Goal: Communication & Community: Answer question/provide support

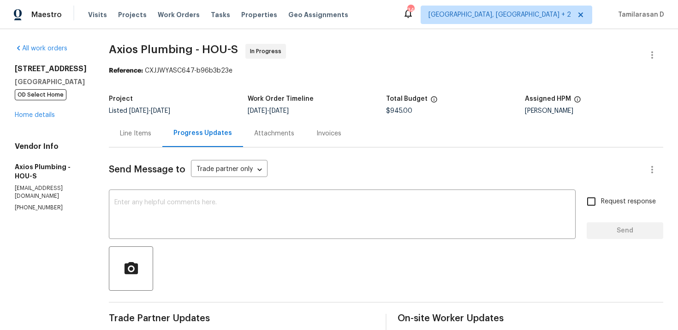
click at [127, 133] on div "Line Items" at bounding box center [135, 133] width 31 height 9
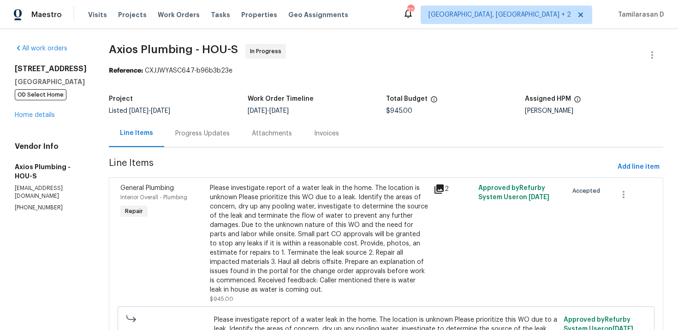
click at [200, 134] on div "Progress Updates" at bounding box center [202, 133] width 54 height 9
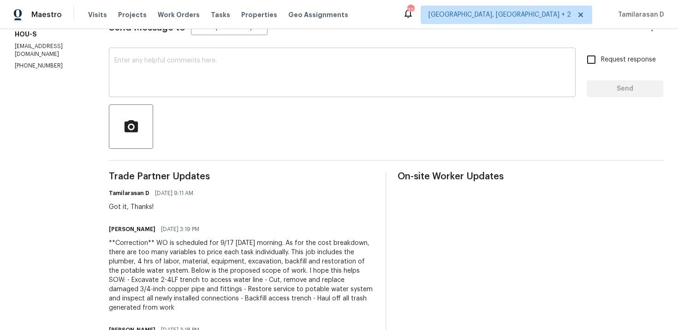
scroll to position [207, 0]
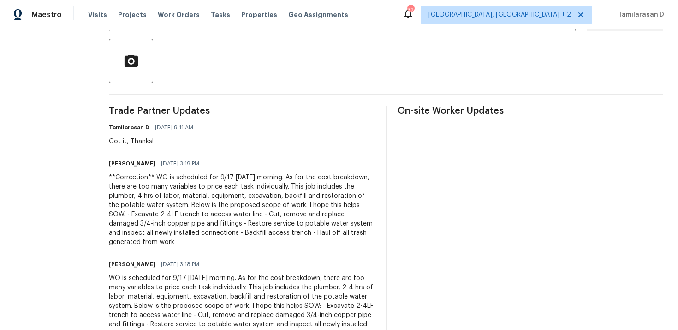
click at [150, 164] on div "Armando Guevara 09/16/2025 3:19 PM" at bounding box center [242, 163] width 266 height 13
click at [139, 164] on h6 "Armando Guevara" at bounding box center [132, 163] width 47 height 9
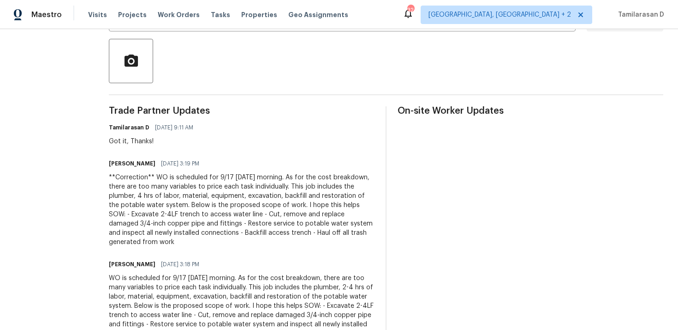
click at [139, 164] on h6 "Armando Guevara" at bounding box center [132, 163] width 47 height 9
click at [117, 141] on div "Got it, Thanks!" at bounding box center [154, 141] width 90 height 9
click at [124, 192] on div "**Correction** WO is scheduled for 9/17 tomorrow morning. As for the cost break…" at bounding box center [242, 210] width 266 height 74
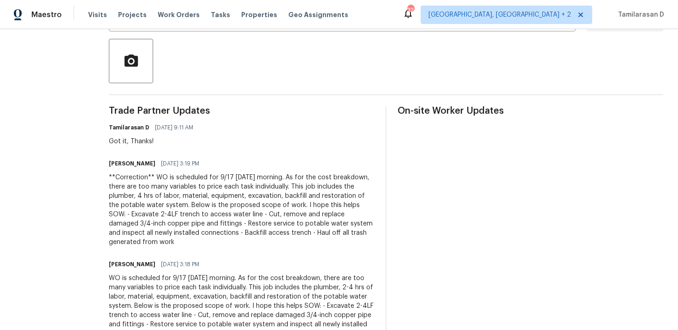
click at [124, 192] on div "**Correction** WO is scheduled for 9/17 tomorrow morning. As for the cost break…" at bounding box center [242, 210] width 266 height 74
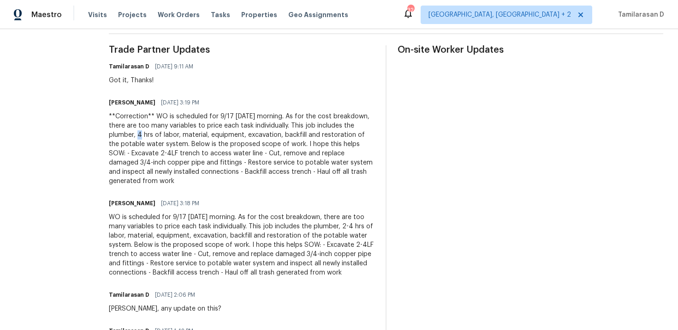
click at [131, 152] on div "**Correction** WO is scheduled for 9/17 tomorrow morning. As for the cost break…" at bounding box center [242, 149] width 266 height 74
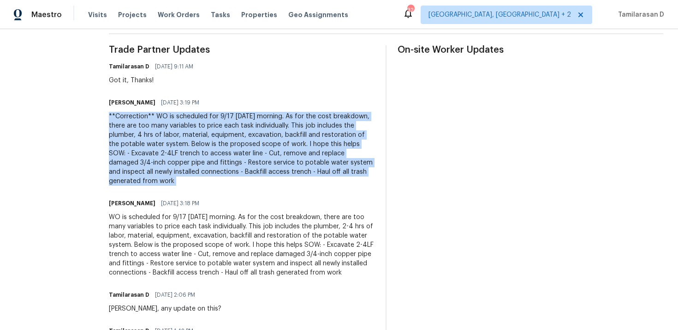
click at [142, 240] on div "WO is scheduled for 9/17 tomorrow morning. As for the cost breakdown, there are…" at bounding box center [242, 244] width 266 height 65
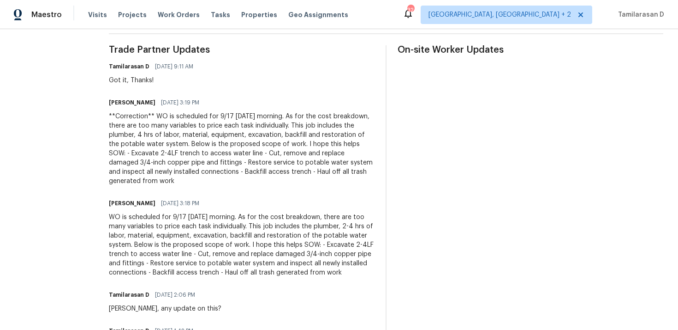
click at [142, 240] on div "WO is scheduled for 9/17 tomorrow morning. As for the cost breakdown, there are…" at bounding box center [242, 244] width 266 height 65
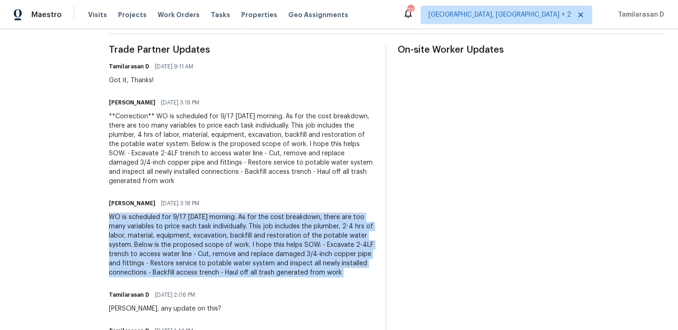
scroll to position [340, 0]
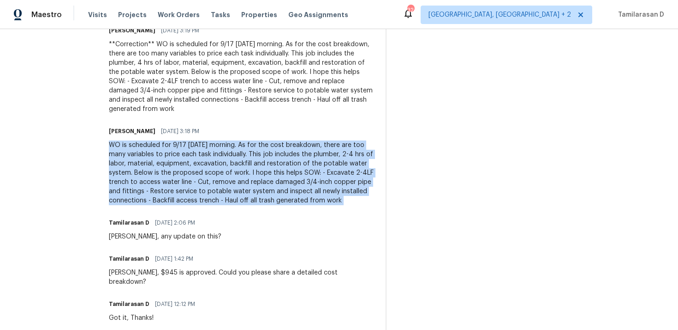
click at [139, 268] on div "Armando, $945 is approved. Could you please share a detailed cost breakdown?" at bounding box center [242, 277] width 266 height 18
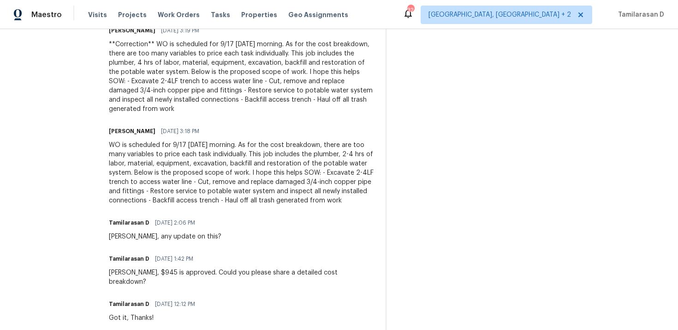
click at [142, 268] on div "Armando, $945 is approved. Could you please share a detailed cost breakdown?" at bounding box center [242, 277] width 266 height 18
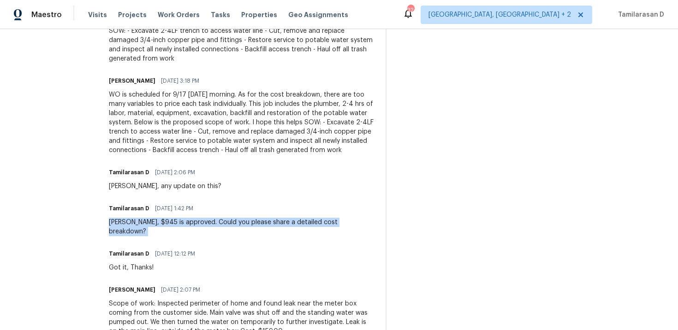
scroll to position [456, 0]
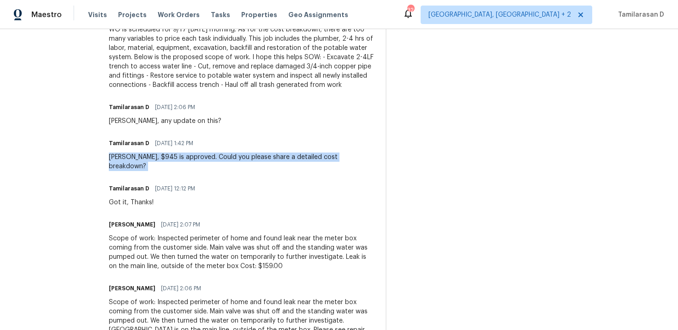
click at [137, 240] on div "Scope of work: Inspected perimeter of home and found leak near the meter box co…" at bounding box center [242, 252] width 266 height 37
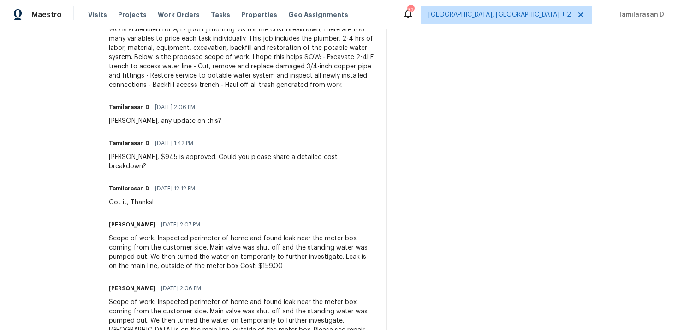
click at [137, 240] on div "Scope of work: Inspected perimeter of home and found leak near the meter box co…" at bounding box center [242, 252] width 266 height 37
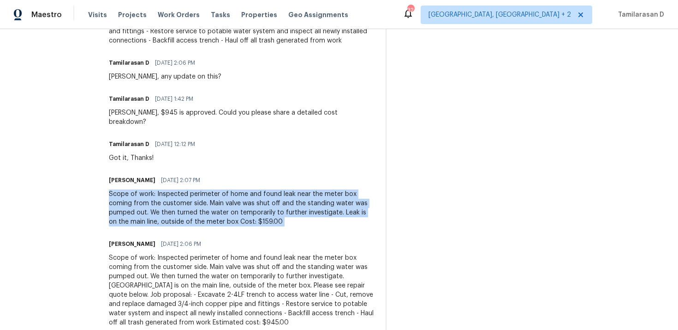
click at [132, 255] on div "Scope of work: Inspected perimeter of home and found leak near the meter box co…" at bounding box center [242, 290] width 266 height 74
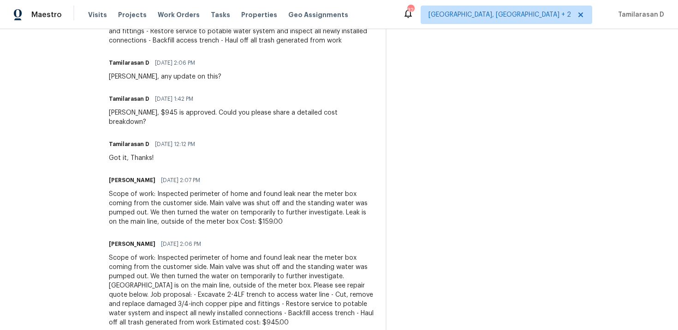
click at [132, 255] on div "Scope of work: Inspected perimeter of home and found leak near the meter box co…" at bounding box center [242, 290] width 266 height 74
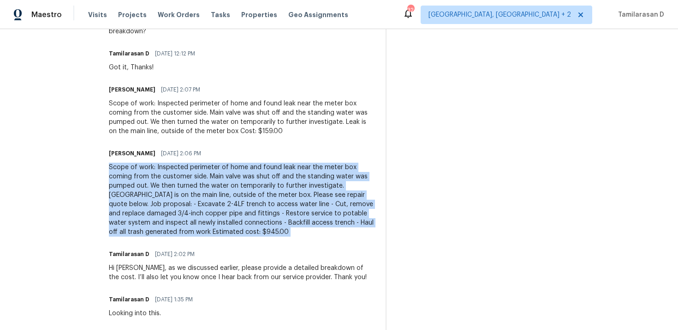
scroll to position [599, 0]
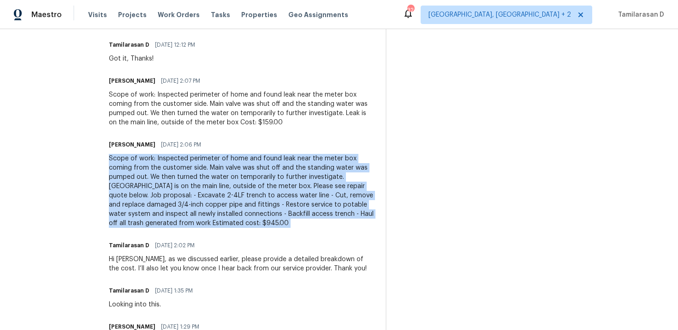
click at [132, 254] on div "Hi Armando, as we discussed earlier, please provide a detailed breakdown of the…" at bounding box center [242, 263] width 266 height 18
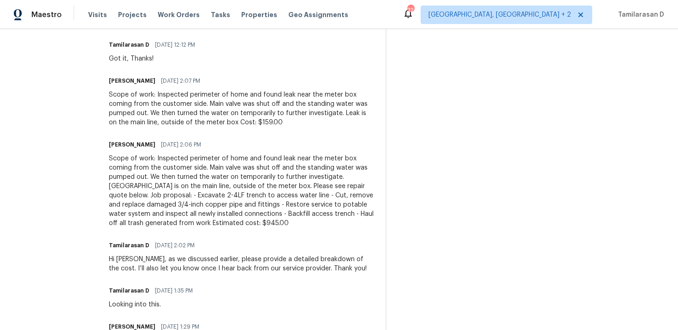
click at [132, 254] on div "Hi Armando, as we discussed earlier, please provide a detailed breakdown of the…" at bounding box center [242, 263] width 266 height 18
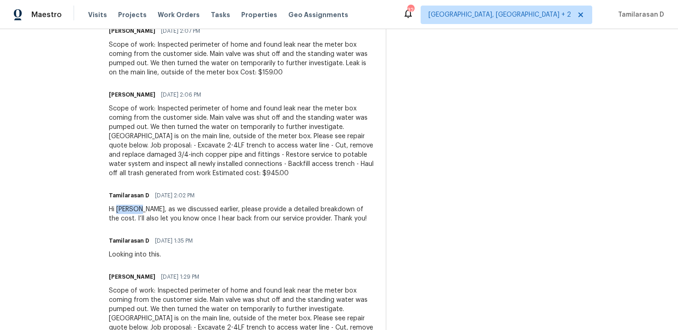
scroll to position [653, 0]
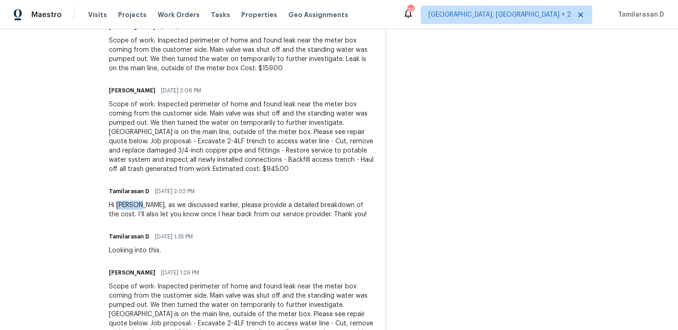
click at [123, 282] on div "Scope of work: Inspected perimeter of home and found leak near the meter box co…" at bounding box center [242, 319] width 266 height 74
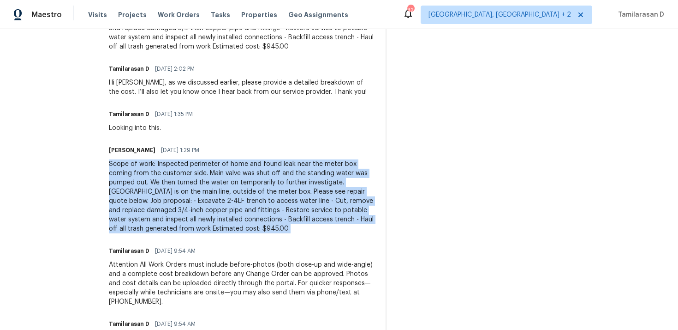
scroll to position [823, 0]
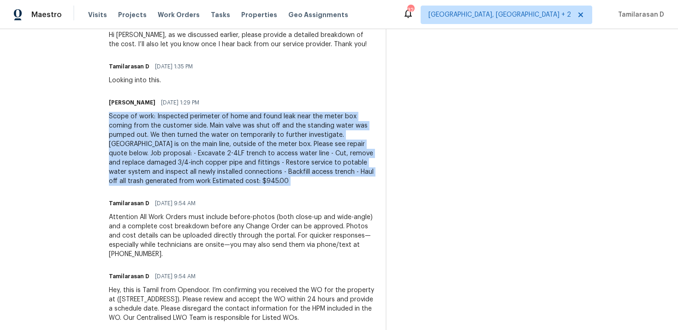
click at [133, 217] on div "Attention All Work Orders must include before-photos (both close-up and wide-an…" at bounding box center [242, 235] width 266 height 46
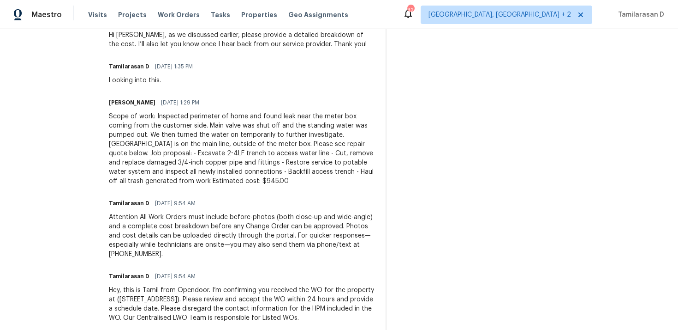
click at [133, 217] on div "Attention All Work Orders must include before-photos (both close-up and wide-an…" at bounding box center [242, 235] width 266 height 46
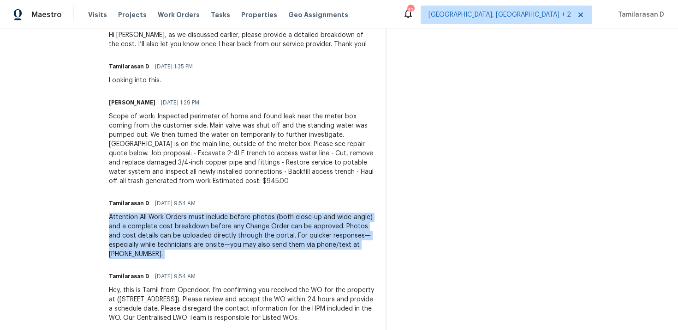
click at [135, 287] on div "Hey, this is Tamil from Opendoor. I’m confirming you received the WO for the pr…" at bounding box center [242, 303] width 266 height 37
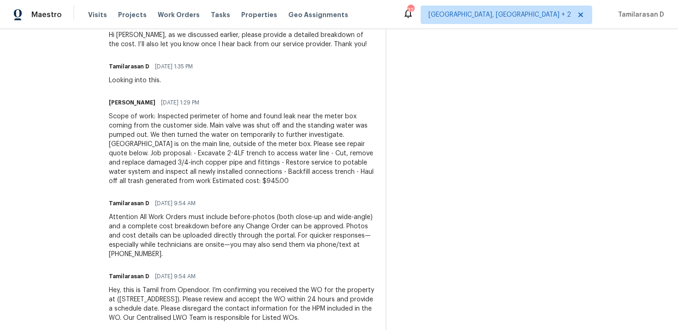
click at [135, 287] on div "Hey, this is Tamil from Opendoor. I’m confirming you received the WO for the pr…" at bounding box center [242, 303] width 266 height 37
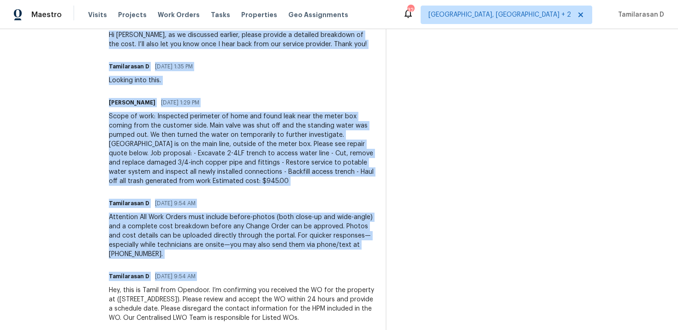
click at [131, 218] on div "Attention All Work Orders must include before-photos (both close-up and wide-an…" at bounding box center [242, 235] width 266 height 46
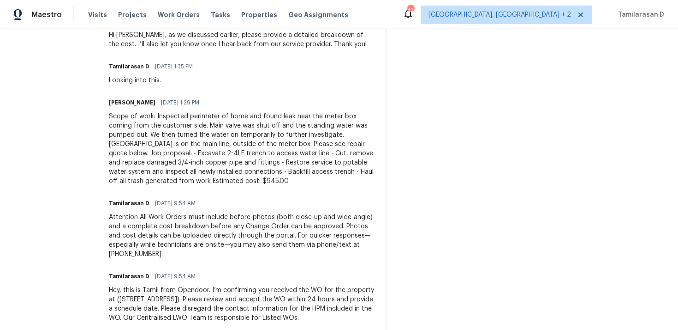
click at [131, 218] on div "Attention All Work Orders must include before-photos (both close-up and wide-an…" at bounding box center [242, 235] width 266 height 46
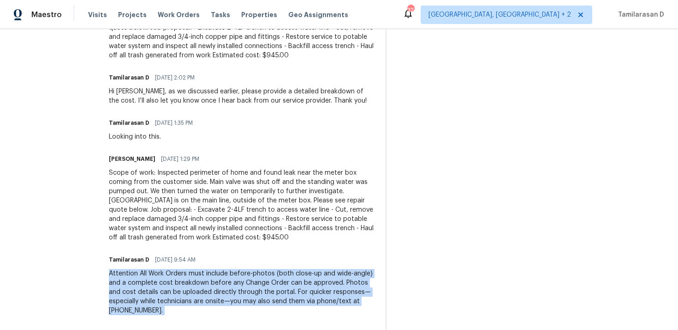
click at [131, 185] on div "Scope of work: Inspected perimeter of home and found leak near the meter box co…" at bounding box center [242, 205] width 266 height 74
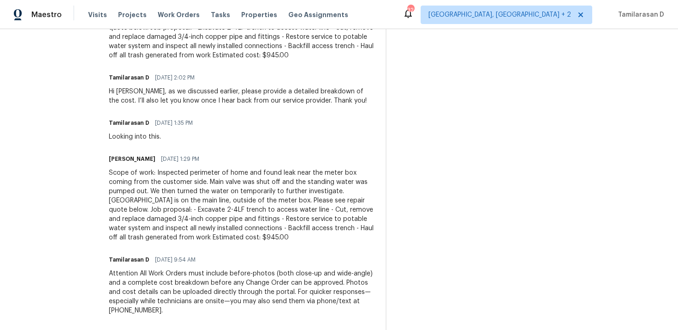
click at [131, 185] on div "Scope of work: Inspected perimeter of home and found leak near the meter box co…" at bounding box center [242, 205] width 266 height 74
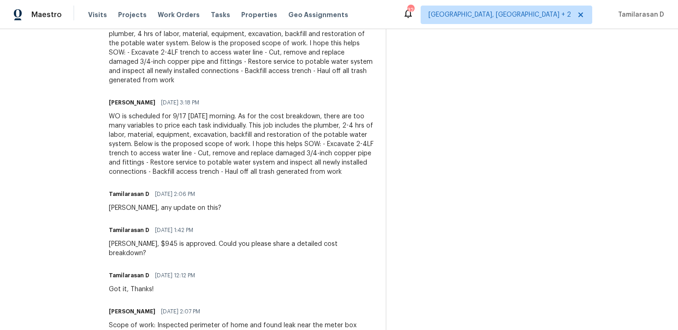
scroll to position [0, 0]
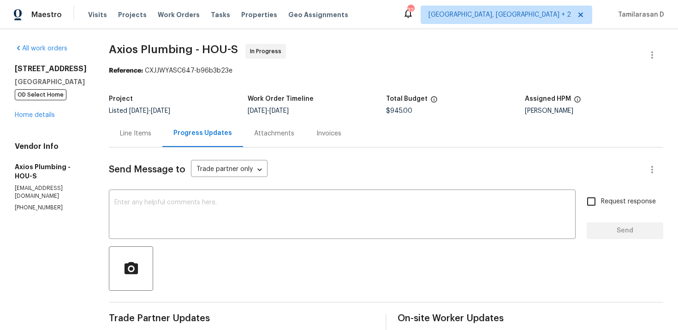
click at [134, 136] on div "Line Items" at bounding box center [135, 133] width 31 height 9
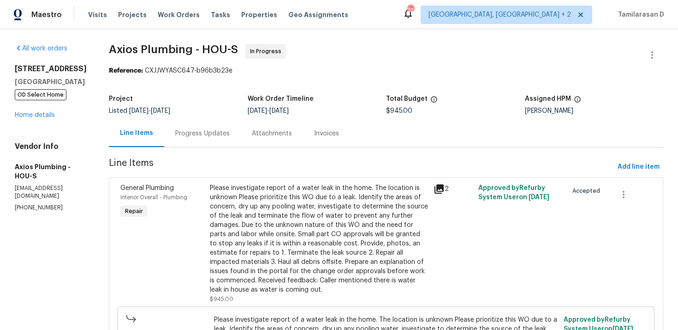
click at [194, 133] on div "Progress Updates" at bounding box center [202, 133] width 54 height 9
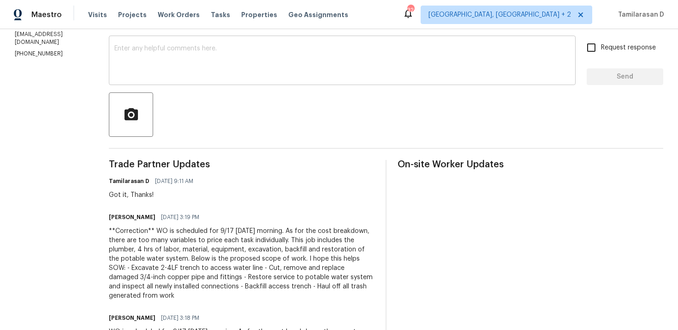
scroll to position [154, 0]
click at [143, 240] on div "**Correction** WO is scheduled for 9/17 tomorrow morning. As for the cost break…" at bounding box center [242, 263] width 266 height 74
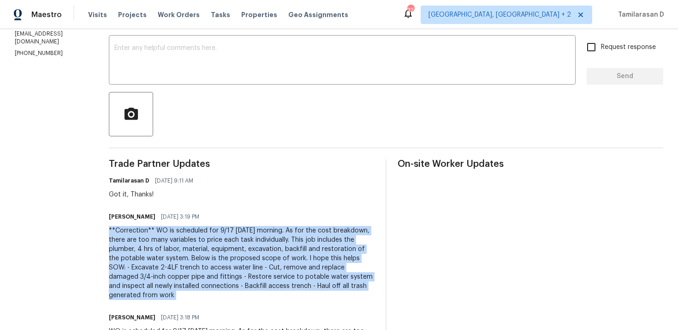
click at [143, 240] on div "**Correction** WO is scheduled for 9/17 tomorrow morning. As for the cost break…" at bounding box center [242, 263] width 266 height 74
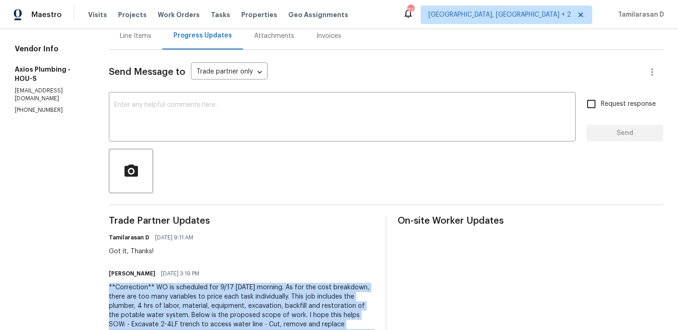
scroll to position [0, 0]
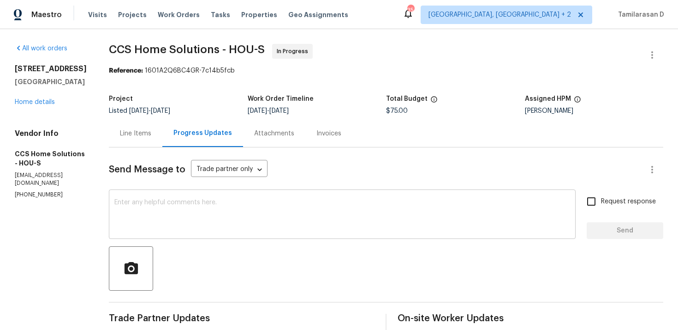
scroll to position [84, 0]
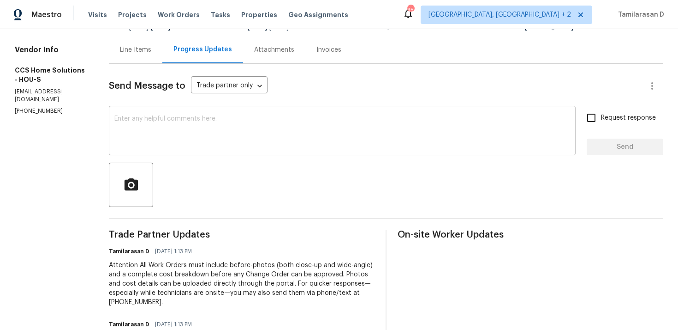
click at [182, 149] on div "x ​" at bounding box center [342, 131] width 467 height 47
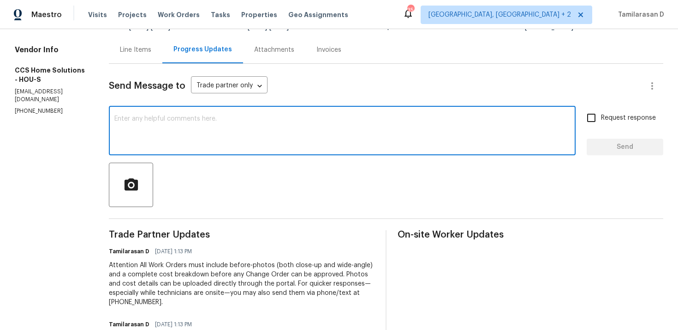
scroll to position [107, 0]
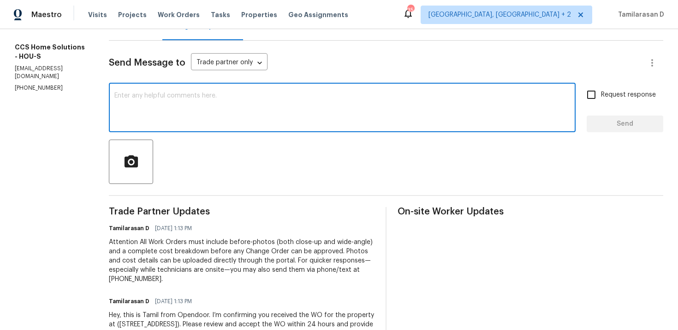
click at [165, 98] on textarea at bounding box center [342, 108] width 456 height 32
paste textarea "Hey there, Thank you for accepting the work order, could you please let me know…"
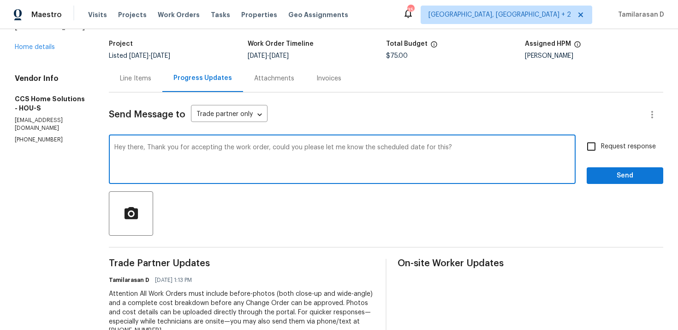
scroll to position [0, 0]
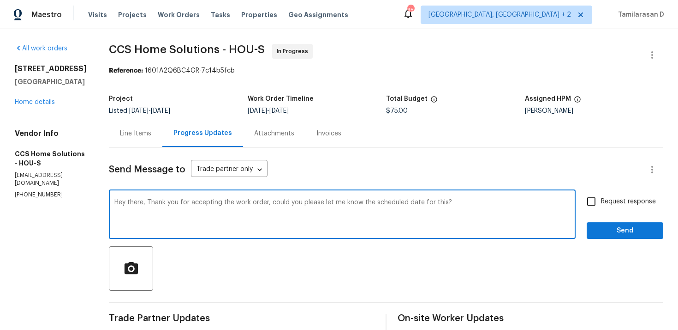
type textarea "Hey there, Thank you for accepting the work order, could you please let me know…"
click at [594, 203] on input "Request response" at bounding box center [591, 201] width 19 height 19
checkbox input "true"
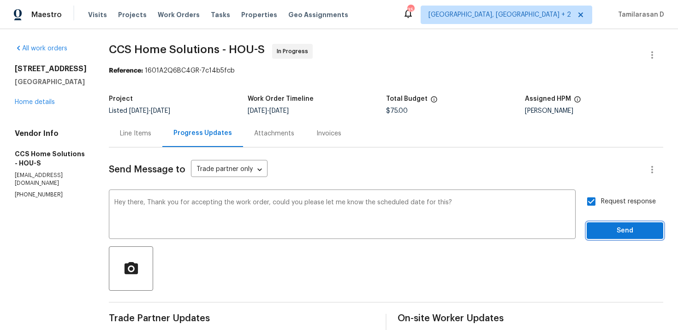
click at [616, 230] on span "Send" at bounding box center [625, 231] width 62 height 12
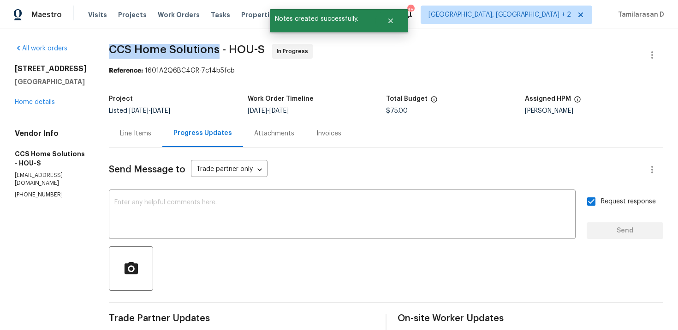
drag, startPoint x: 114, startPoint y: 48, endPoint x: 221, endPoint y: 50, distance: 107.1
click at [221, 50] on span "CCS Home Solutions - HOU-S" at bounding box center [187, 49] width 156 height 11
copy span "CCS Home Solutions"
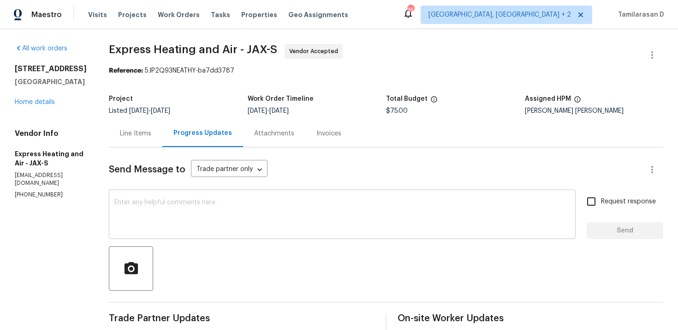
click at [158, 198] on div "x ​" at bounding box center [342, 215] width 467 height 47
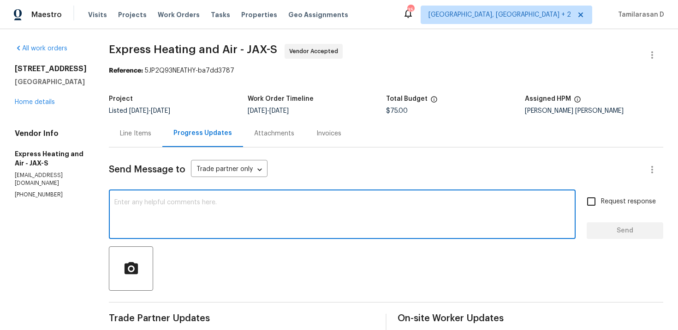
paste textarea "Hey there, Thank you for accepting the work order, could you please let me know…"
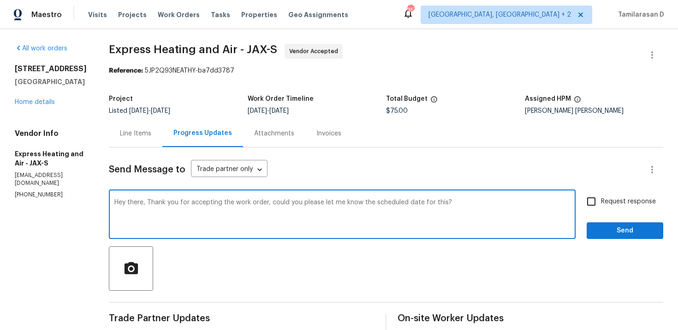
type textarea "Hey there, Thank you for accepting the work order, could you please let me know…"
click at [592, 202] on input "Request response" at bounding box center [591, 201] width 19 height 19
checkbox input "true"
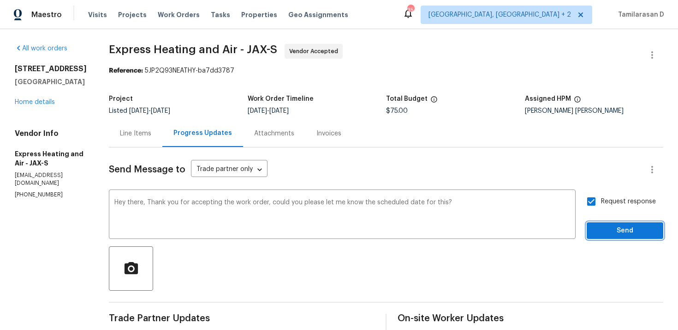
click at [612, 226] on span "Send" at bounding box center [625, 231] width 62 height 12
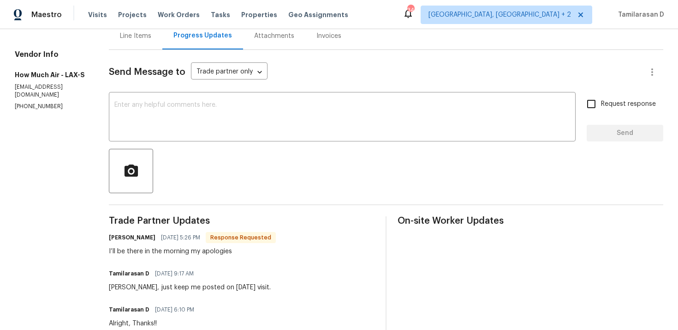
scroll to position [141, 0]
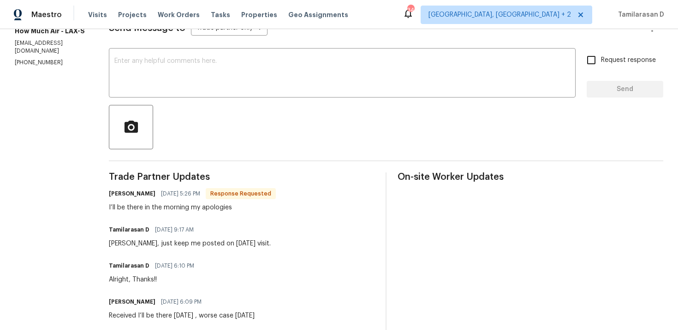
click at [170, 216] on div "Trade Partner Updates Andy Mejia 09/16/2025 5:26 PM Response Requested I’ll be …" at bounding box center [242, 319] width 266 height 295
click at [174, 210] on div "I’ll be there in the morning my apologies" at bounding box center [192, 207] width 167 height 9
click at [154, 82] on textarea at bounding box center [342, 74] width 456 height 32
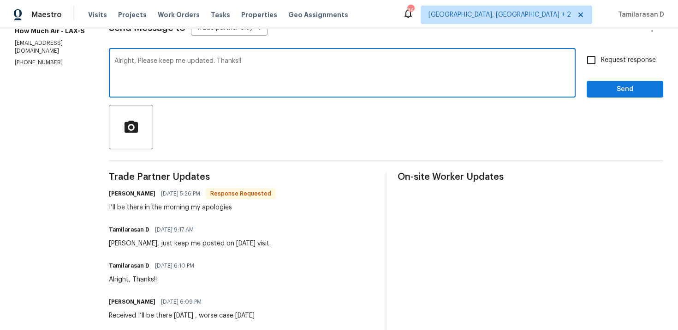
type textarea "Alright, Please keep me updated. Thanks!!"
click at [592, 61] on input "Request response" at bounding box center [591, 59] width 19 height 19
checkbox input "true"
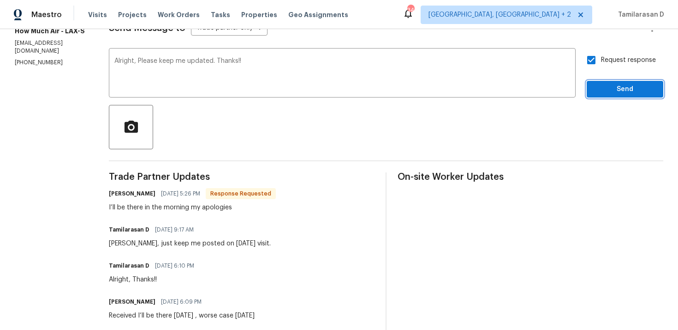
click at [612, 86] on span "Send" at bounding box center [625, 90] width 62 height 12
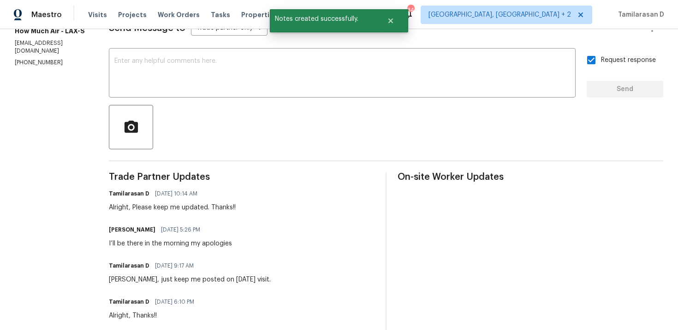
click at [163, 248] on div "I’ll be there in the morning my apologies" at bounding box center [170, 243] width 123 height 9
copy div "I’ll be there in the morning my apologies"
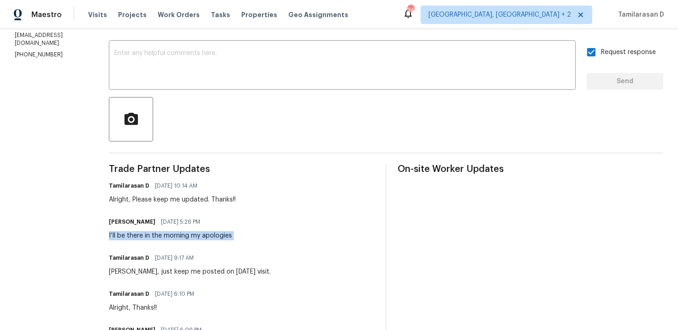
scroll to position [151, 0]
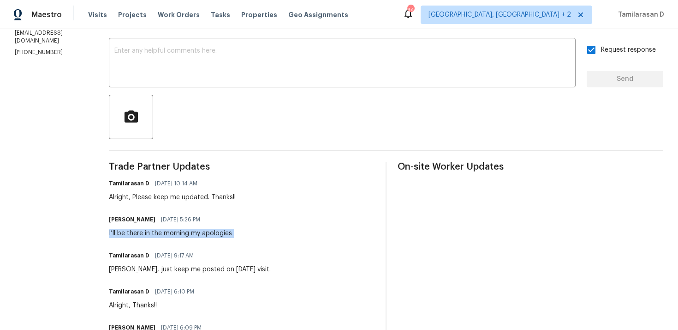
copy div "I’ll be there in the morning my apologies"
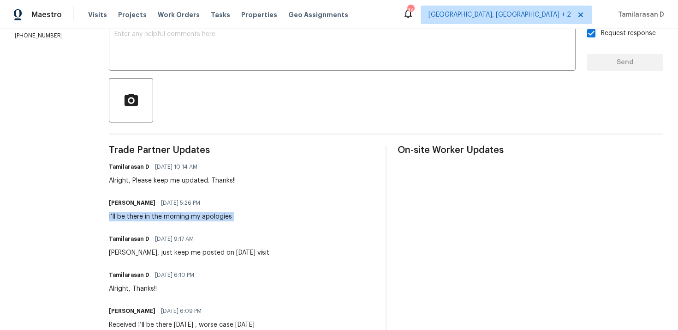
scroll to position [171, 0]
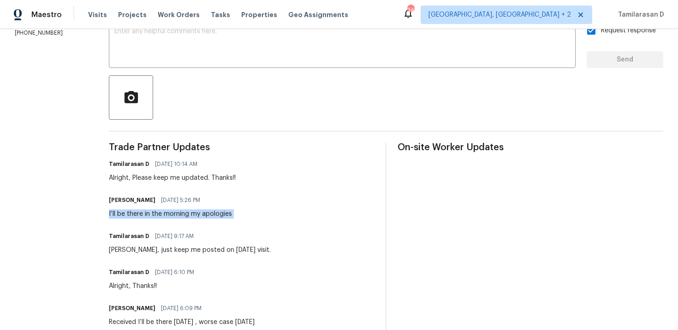
copy div "I’ll be there in the morning my apologies"
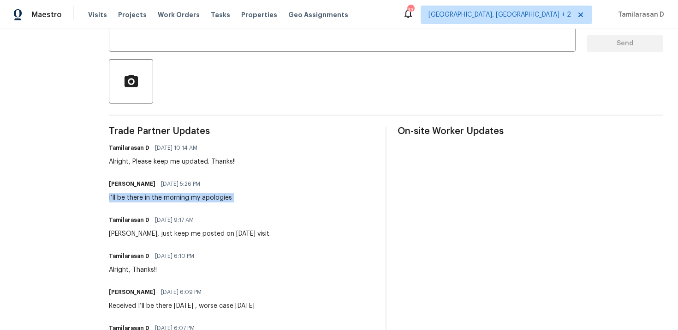
scroll to position [186, 0]
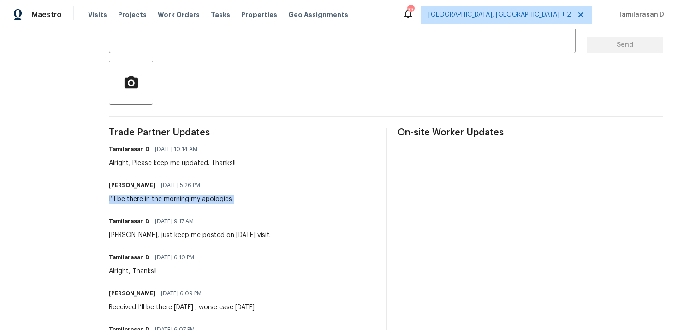
click at [192, 193] on div "Andy Mejia 09/16/2025 5:26 PM I’ll be there in the morning my apologies" at bounding box center [170, 191] width 123 height 25
click at [186, 163] on div "Alright, Please keep me updated. Thanks!!" at bounding box center [172, 162] width 127 height 9
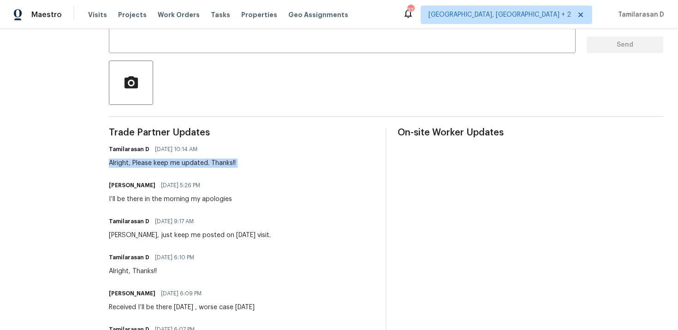
scroll to position [0, 0]
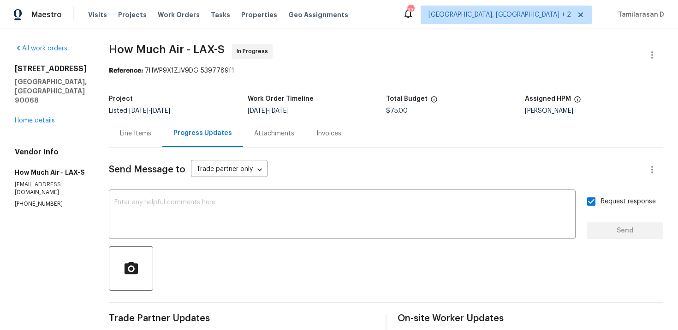
click at [128, 132] on div "Line Items" at bounding box center [135, 133] width 31 height 9
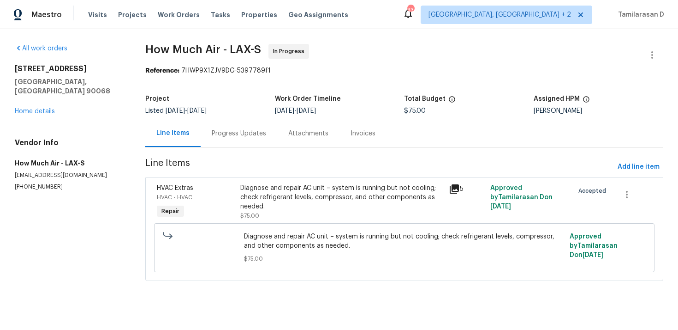
click at [256, 137] on div "Progress Updates" at bounding box center [239, 133] width 54 height 9
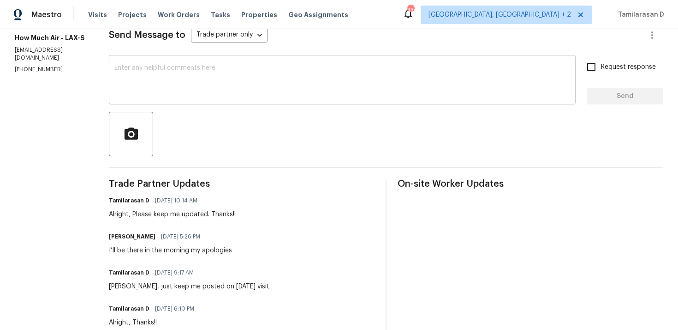
scroll to position [138, 0]
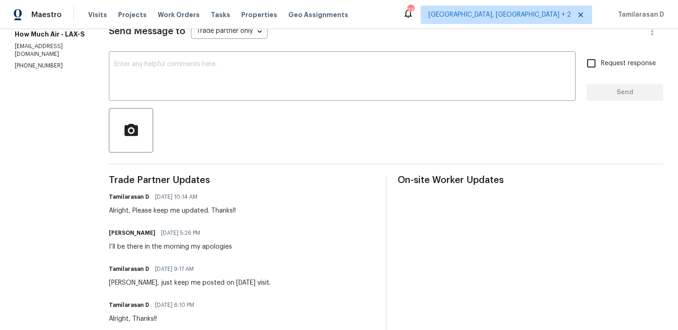
click at [184, 213] on div "Alright, Please keep me updated. Thanks!!" at bounding box center [172, 210] width 127 height 9
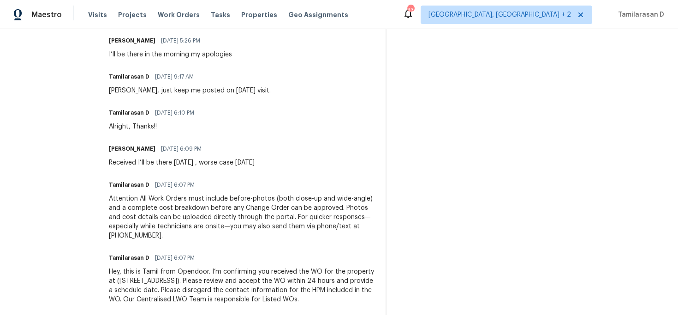
scroll to position [0, 0]
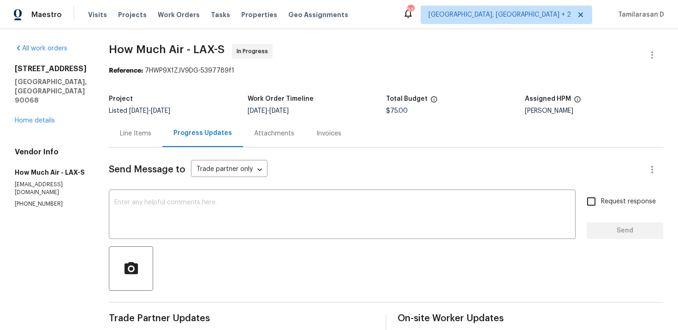
click at [201, 103] on div "Project" at bounding box center [178, 102] width 139 height 12
click at [163, 91] on div "Project Listed 9/15/2025 - 9/17/2025 Work Order Timeline 9/15/2025 - 9/17/2025 …" at bounding box center [386, 105] width 555 height 30
click at [147, 127] on div "Line Items" at bounding box center [136, 133] width 54 height 27
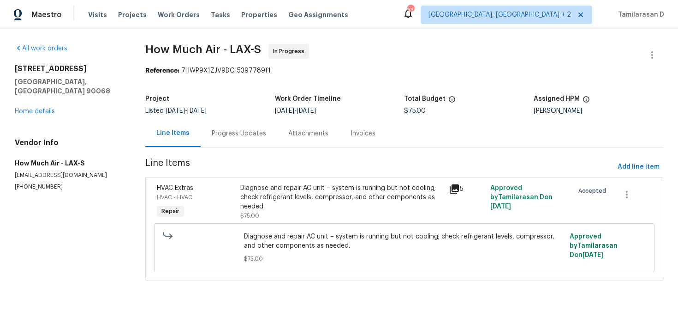
click at [232, 128] on div "Progress Updates" at bounding box center [239, 133] width 77 height 27
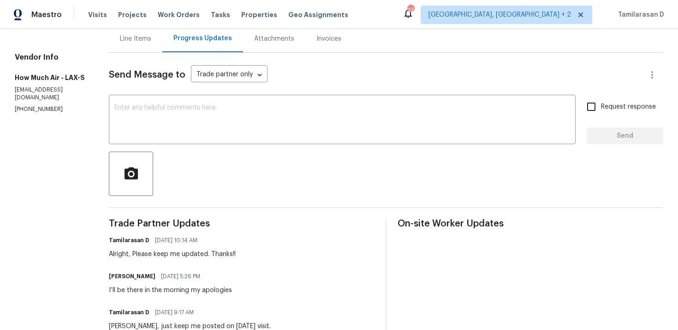
scroll to position [129, 0]
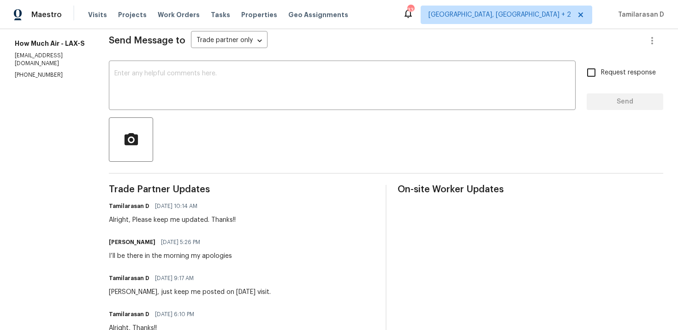
click at [216, 219] on div "Alright, Please keep me updated. Thanks!!" at bounding box center [172, 219] width 127 height 9
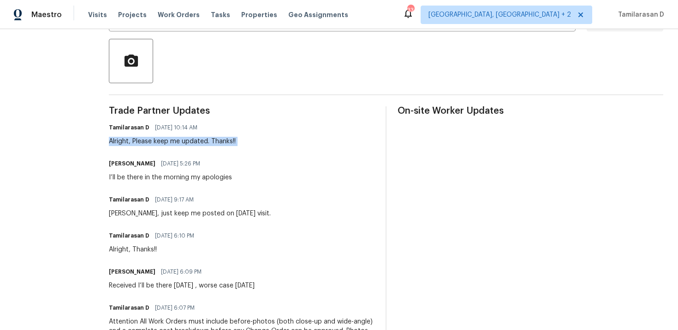
scroll to position [0, 0]
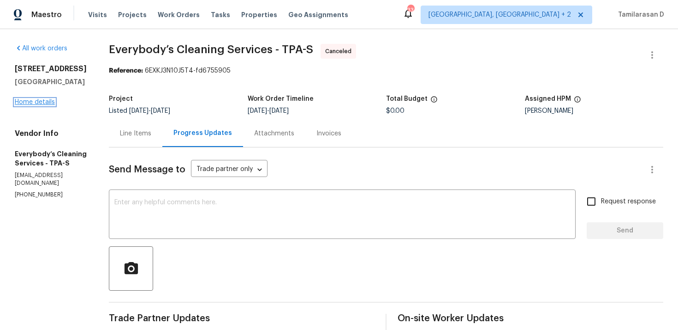
click at [27, 99] on link "Home details" at bounding box center [35, 102] width 40 height 6
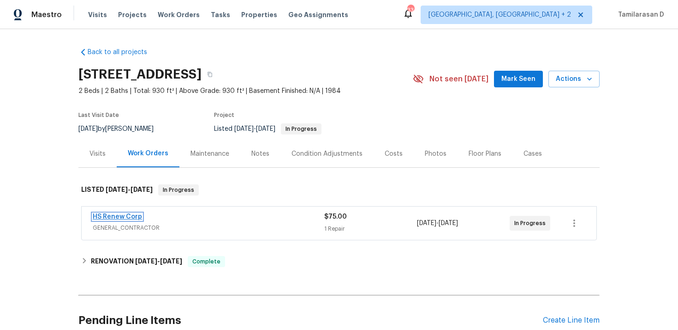
click at [127, 214] on link "HS Renew Corp" at bounding box center [117, 216] width 49 height 6
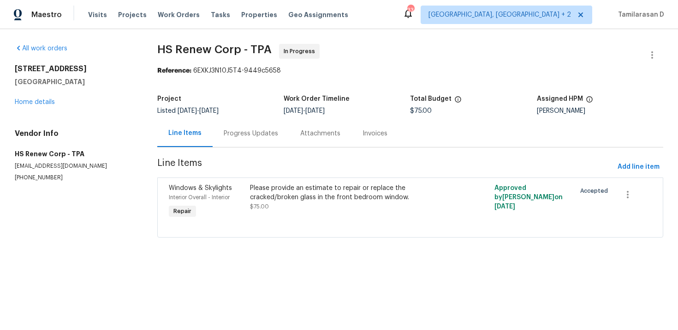
click at [248, 129] on div "Progress Updates" at bounding box center [251, 133] width 54 height 9
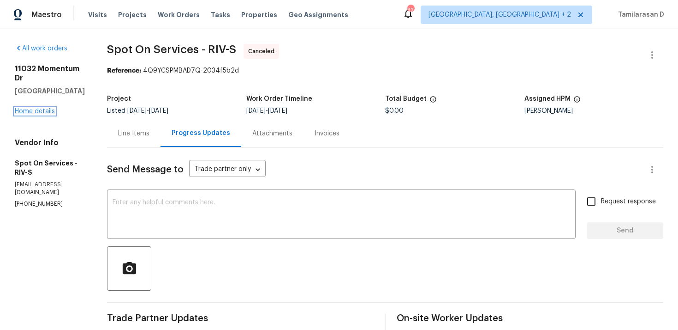
click at [30, 111] on link "Home details" at bounding box center [35, 111] width 40 height 6
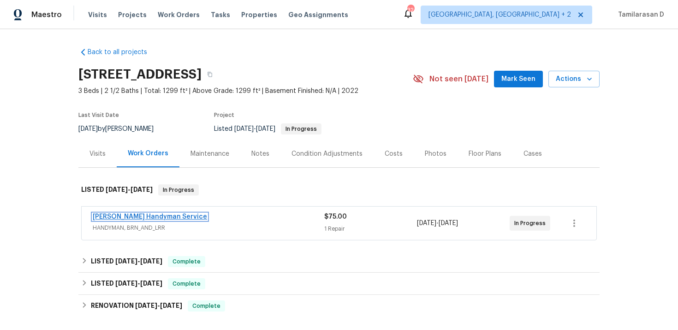
click at [152, 215] on link "[PERSON_NAME] Handyman Service" at bounding box center [150, 216] width 114 height 6
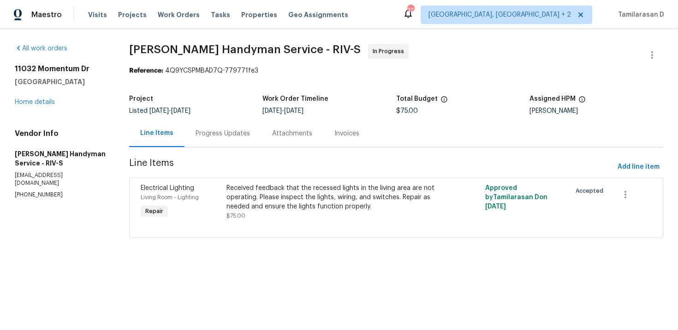
click at [199, 129] on div "Progress Updates" at bounding box center [223, 133] width 54 height 9
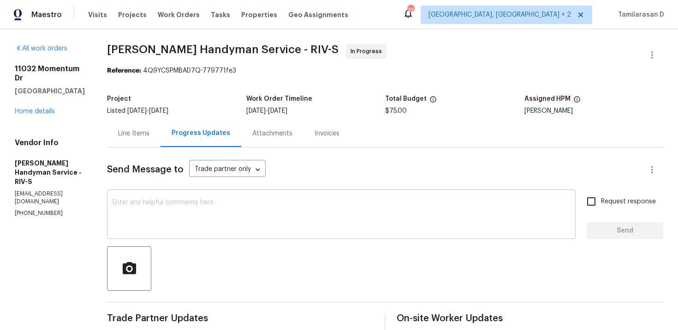
click at [174, 226] on textarea at bounding box center [342, 215] width 458 height 32
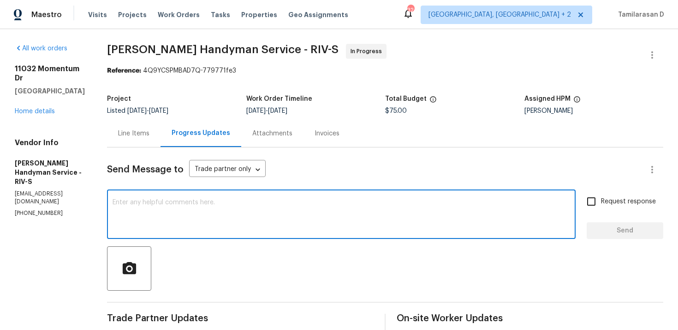
paste textarea "Hey there, Thank you for accepting the work order, could you please let me know…"
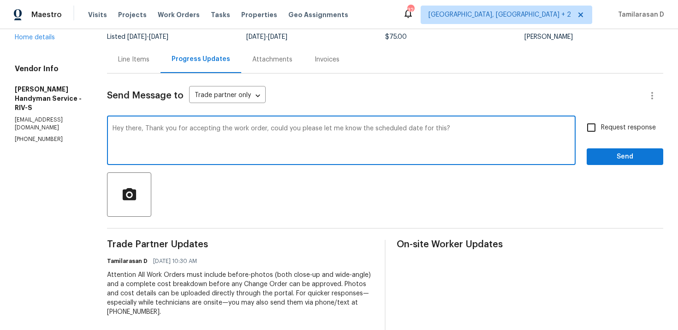
scroll to position [59, 0]
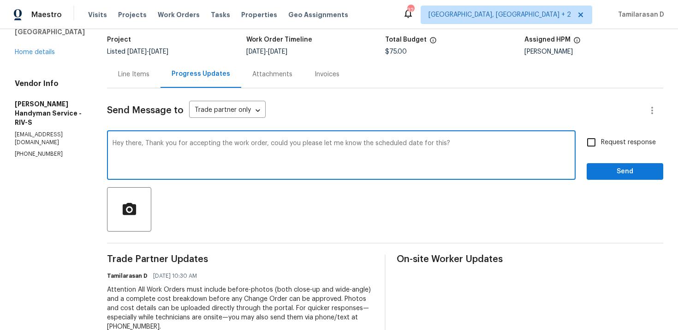
type textarea "Hey there, Thank you for accepting the work order, could you please let me know…"
click at [593, 143] on input "Request response" at bounding box center [591, 141] width 19 height 19
checkbox input "true"
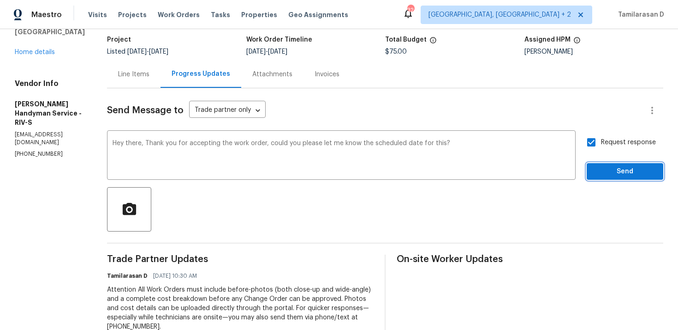
click at [606, 171] on span "Send" at bounding box center [625, 172] width 62 height 12
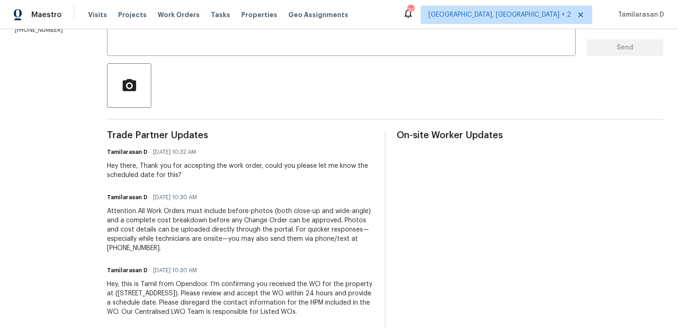
scroll to position [204, 0]
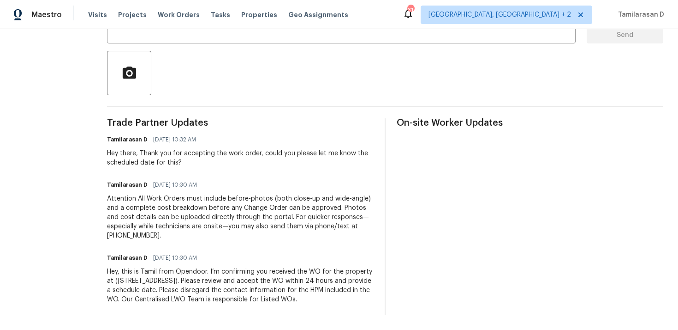
click at [210, 149] on div "Hey there, Thank you for accepting the work order, could you please let me know…" at bounding box center [240, 158] width 267 height 18
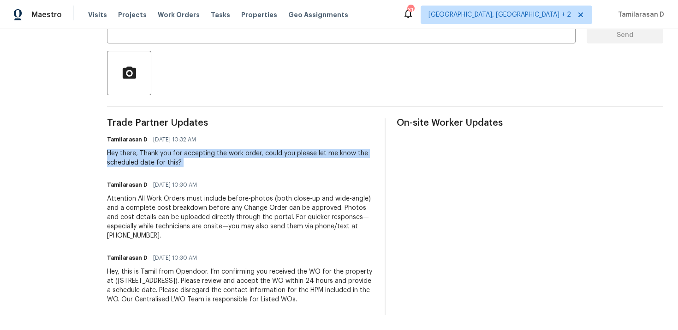
scroll to position [0, 0]
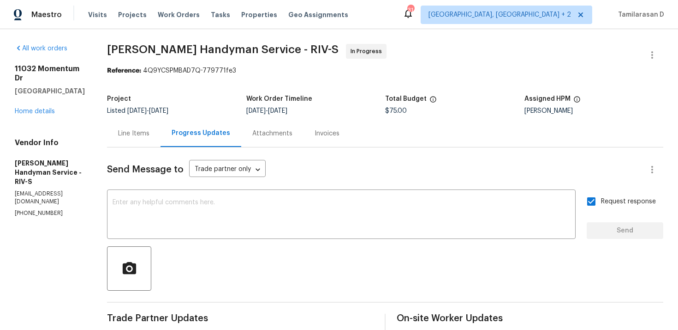
click at [204, 95] on div "Project Listed 9/15/2025 - 9/18/2025 Work Order Timeline 9/16/2025 - 9/18/2025 …" at bounding box center [385, 105] width 557 height 30
click at [47, 113] on link "Home details" at bounding box center [35, 111] width 40 height 6
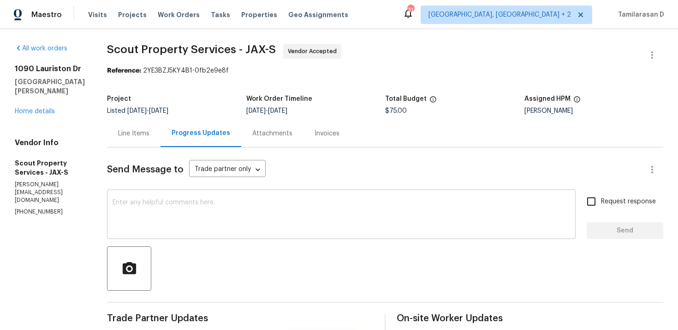
click at [154, 201] on textarea at bounding box center [342, 215] width 458 height 32
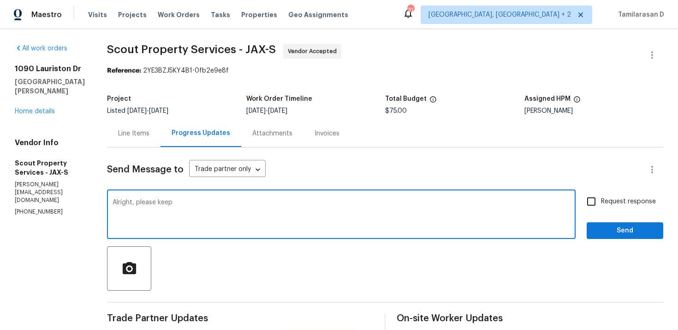
click at [151, 206] on textarea "Alright, please keep" at bounding box center [342, 215] width 458 height 32
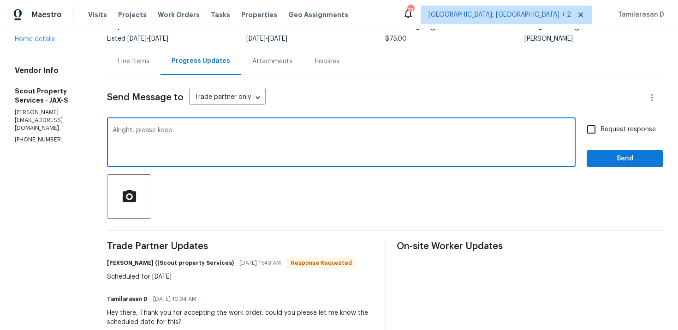
scroll to position [93, 0]
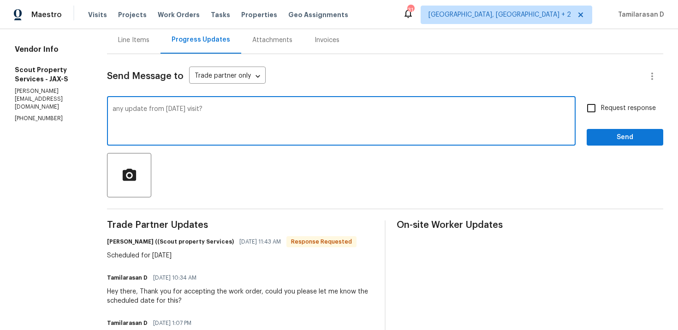
type textarea "any update from [DATE] visit?"
click at [606, 109] on span "Request response" at bounding box center [628, 108] width 55 height 10
click at [601, 109] on input "Request response" at bounding box center [591, 107] width 19 height 19
checkbox input "true"
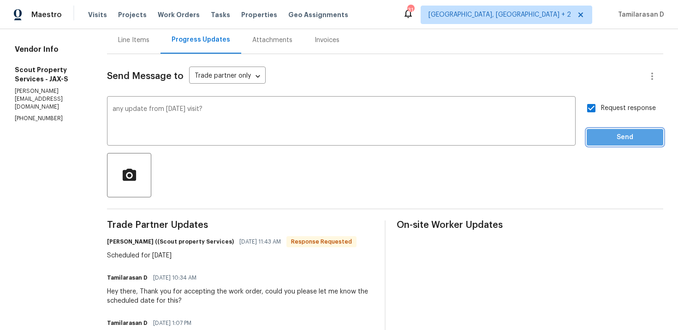
click at [612, 135] on span "Send" at bounding box center [625, 138] width 62 height 12
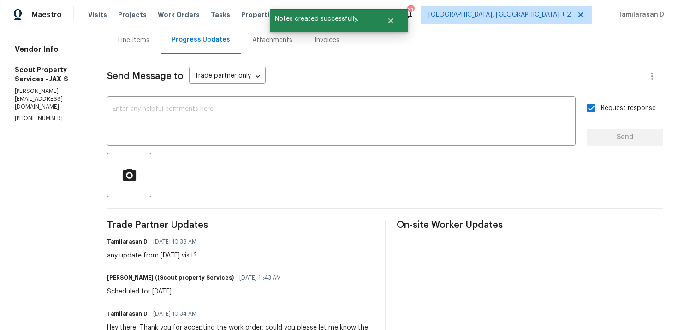
copy div "Scheduled for [DATE]"
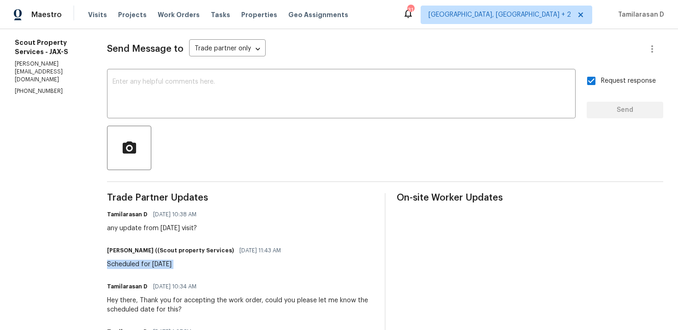
scroll to position [0, 0]
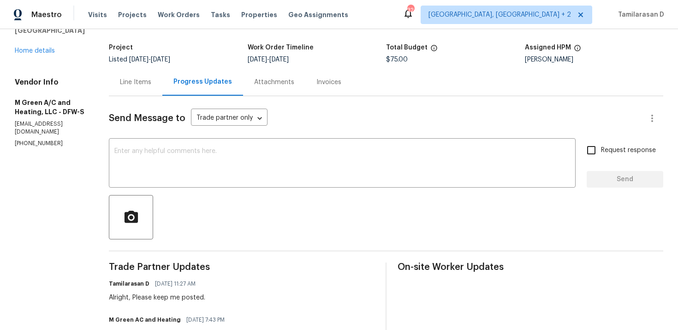
scroll to position [15, 0]
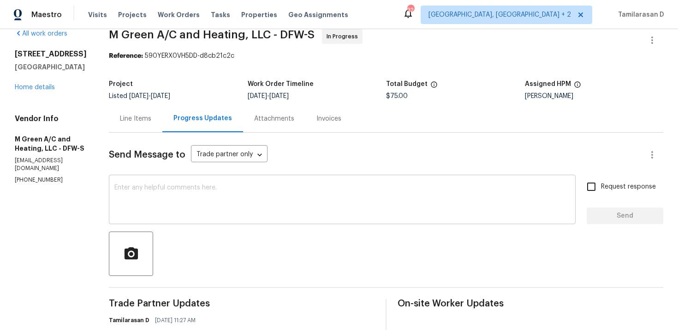
click at [161, 213] on textarea at bounding box center [342, 200] width 456 height 32
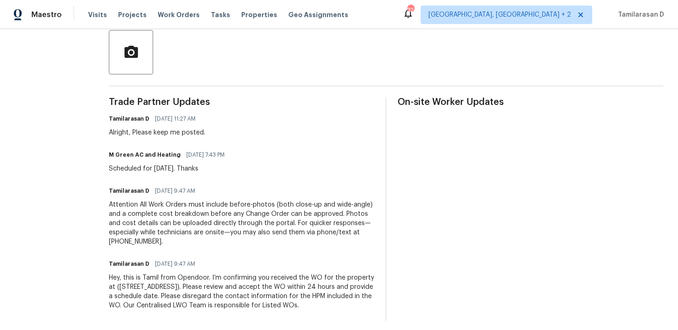
scroll to position [138, 0]
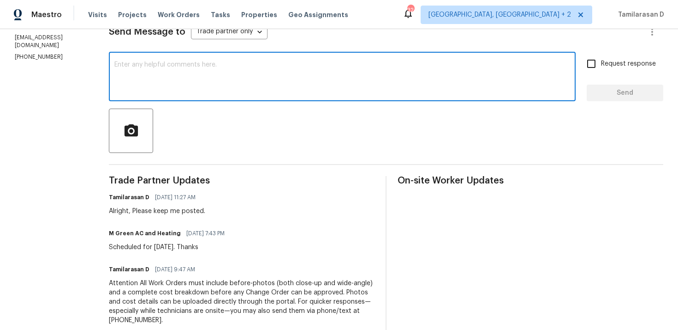
click at [188, 93] on textarea at bounding box center [342, 77] width 456 height 32
type textarea "Hi Team, any update from [DATE] visit?"
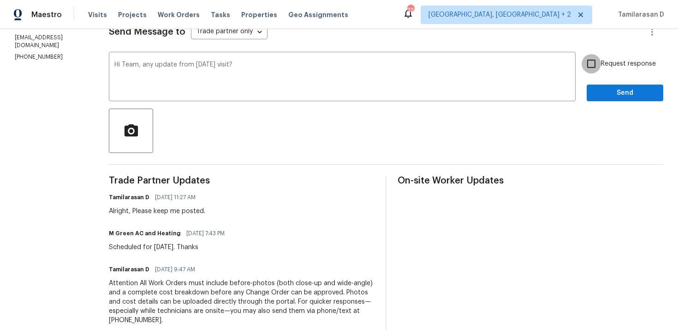
click at [598, 63] on input "Request response" at bounding box center [591, 63] width 19 height 19
checkbox input "true"
click at [606, 95] on span "Send" at bounding box center [625, 93] width 62 height 12
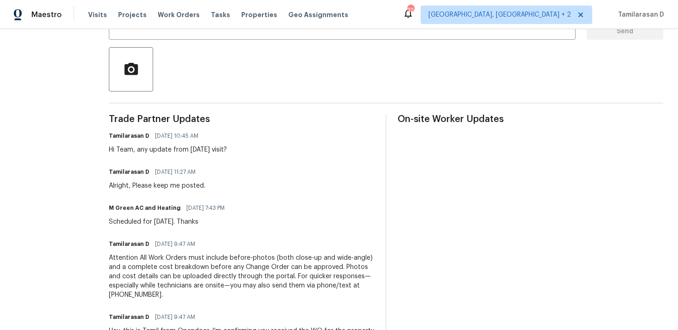
scroll to position [0, 0]
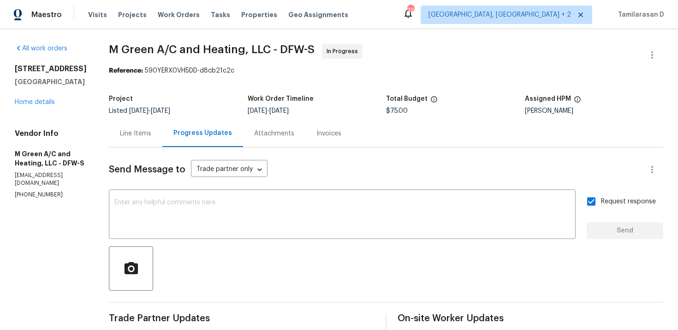
click at [230, 99] on div "Project" at bounding box center [178, 102] width 139 height 12
click at [239, 110] on div "Listed [DATE] - [DATE]" at bounding box center [178, 111] width 139 height 6
